Goal: Information Seeking & Learning: Learn about a topic

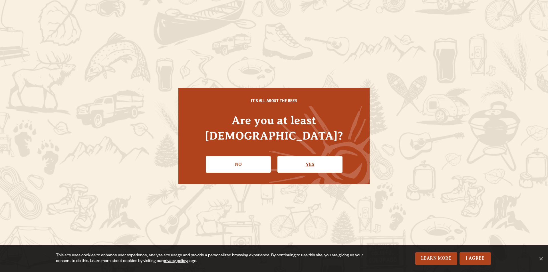
click at [315, 157] on link "Yes" at bounding box center [309, 164] width 65 height 17
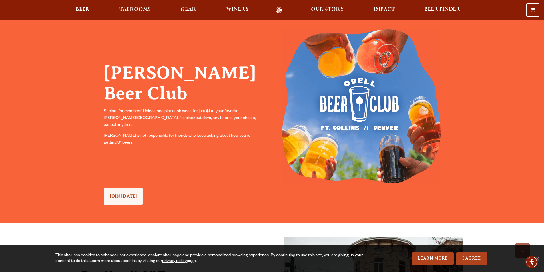
scroll to position [628, 0]
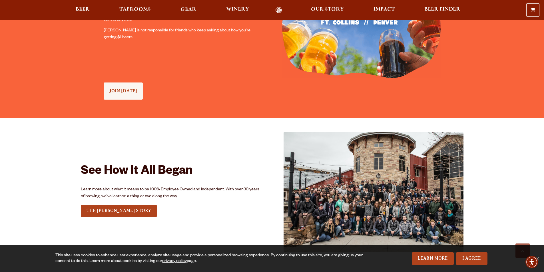
drag, startPoint x: 477, startPoint y: 260, endPoint x: 475, endPoint y: 250, distance: 9.8
click at [477, 260] on link "I Agree" at bounding box center [471, 258] width 31 height 13
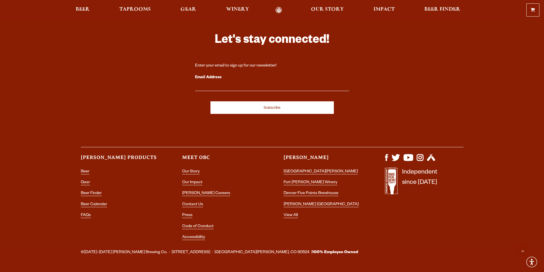
scroll to position [1655, 0]
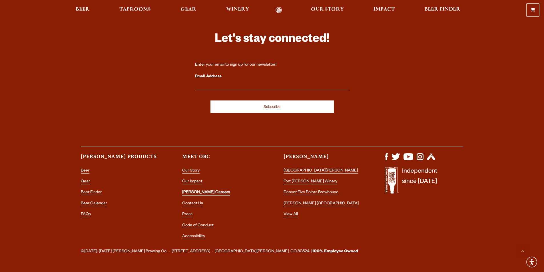
click at [200, 190] on link "[PERSON_NAME] Careers" at bounding box center [206, 192] width 48 height 5
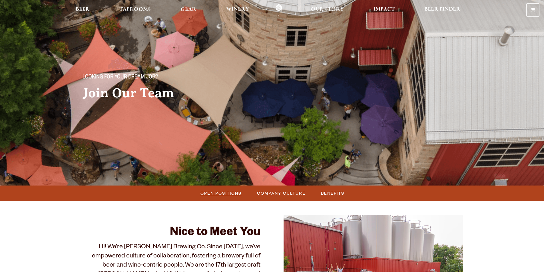
click at [219, 194] on span "Open Positions" at bounding box center [220, 193] width 41 height 8
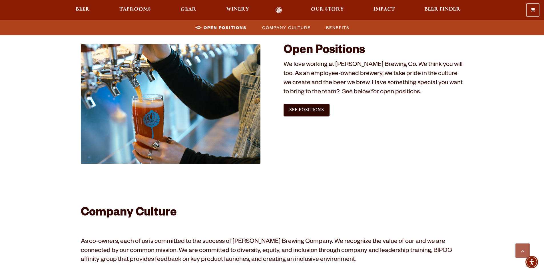
scroll to position [319, 0]
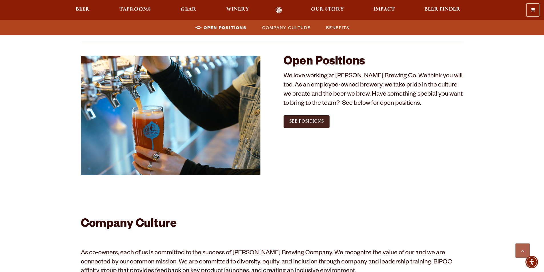
click at [301, 125] on link "See Positions" at bounding box center [306, 121] width 46 height 13
